Goal: Navigation & Orientation: Find specific page/section

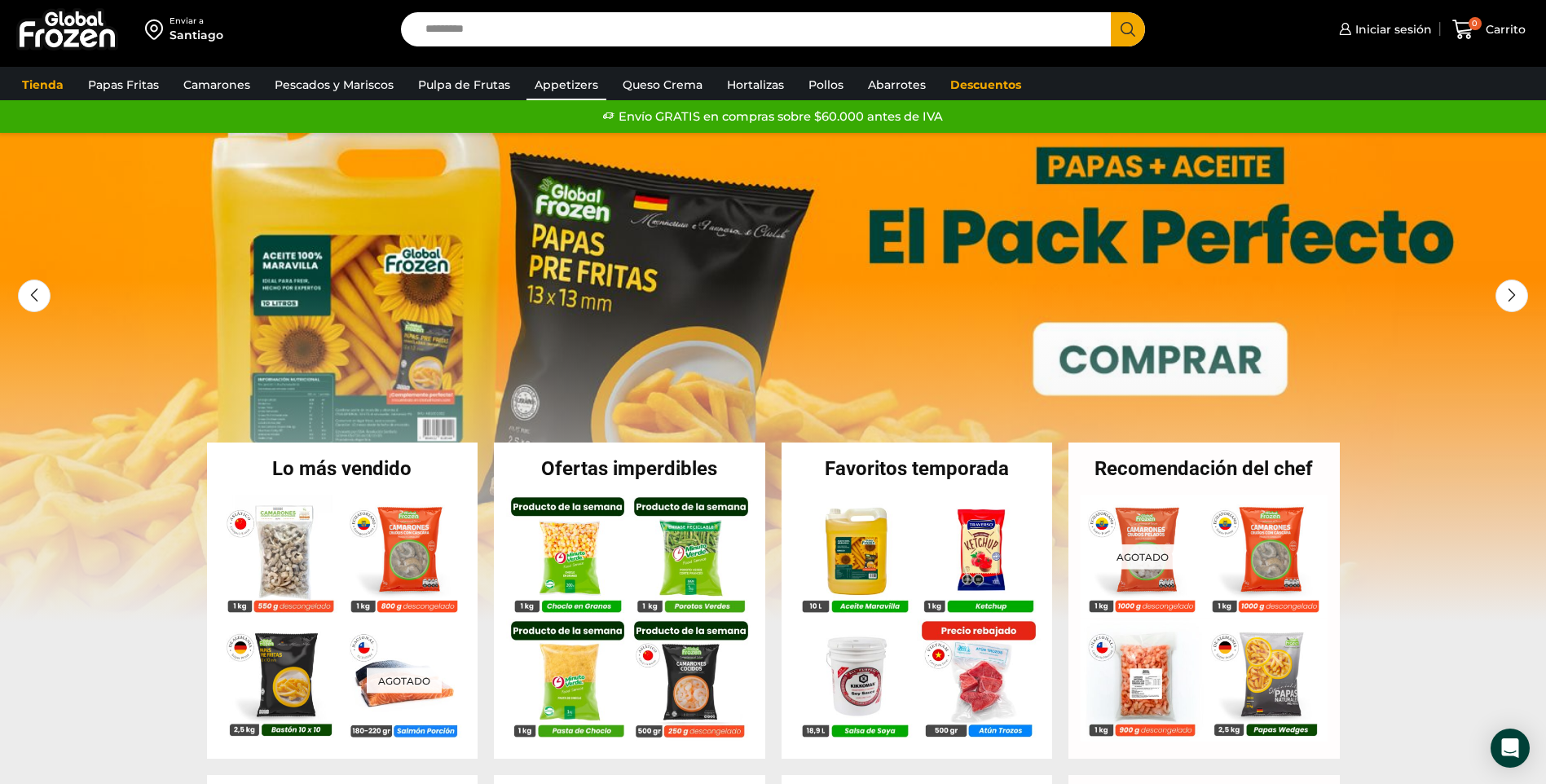
click at [551, 84] on link "Appetizers" at bounding box center [566, 85] width 80 height 31
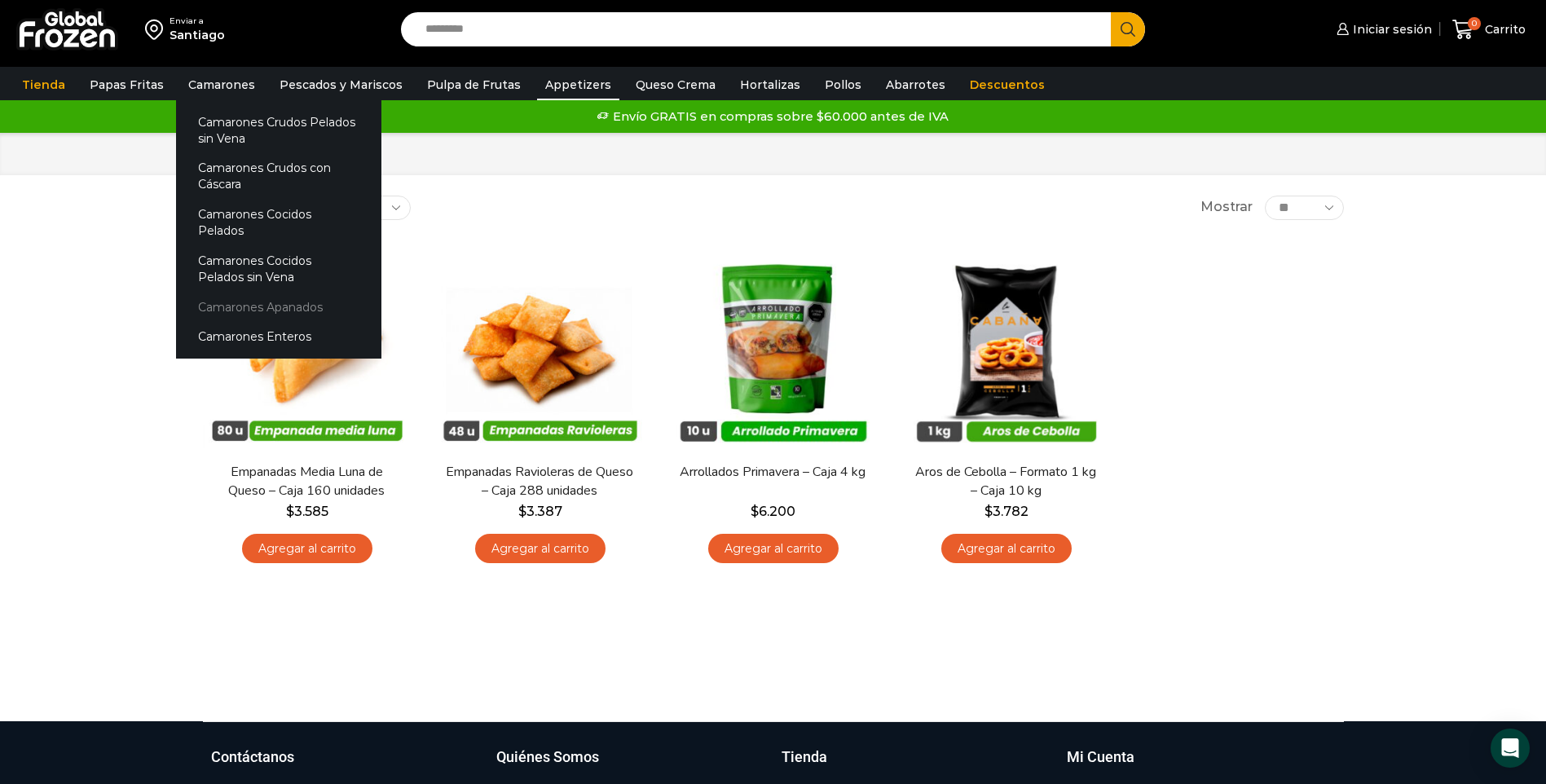
click at [240, 292] on link "Camarones Apanados" at bounding box center [279, 307] width 205 height 30
